Goal: Find specific page/section: Find specific page/section

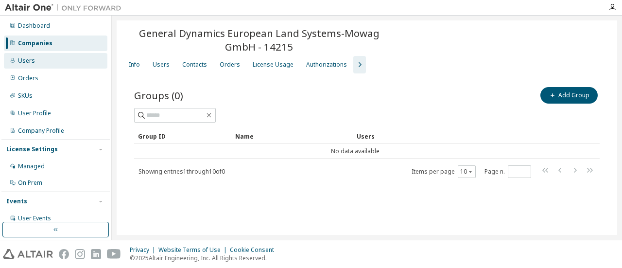
click at [45, 59] on div "Users" at bounding box center [56, 61] width 104 height 16
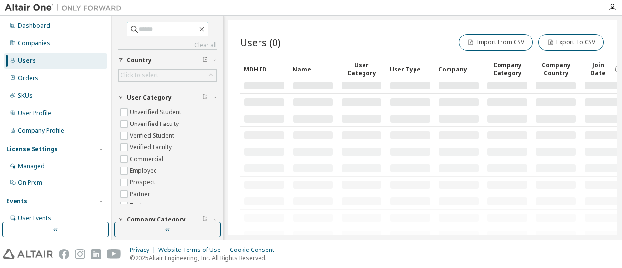
paste input "**********"
click at [146, 31] on input "text" at bounding box center [168, 29] width 58 height 10
type input "**********"
